Goal: Task Accomplishment & Management: Use online tool/utility

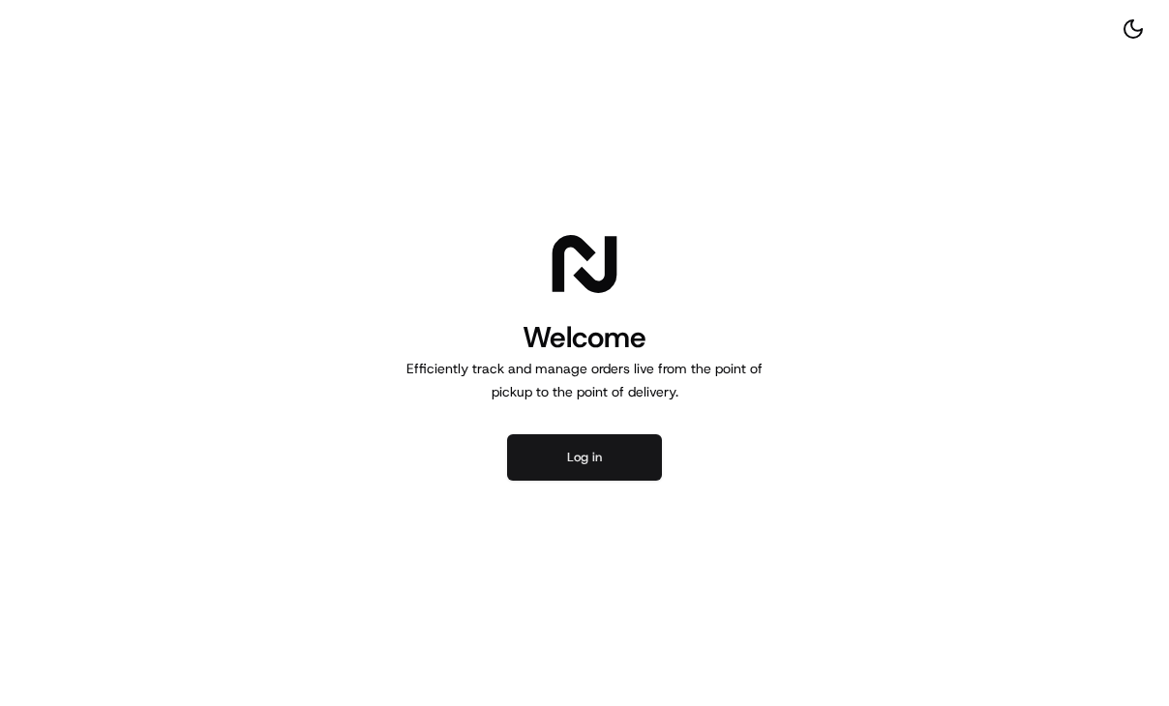
click at [604, 446] on button "Log in" at bounding box center [584, 458] width 155 height 46
